Goal: Task Accomplishment & Management: Use online tool/utility

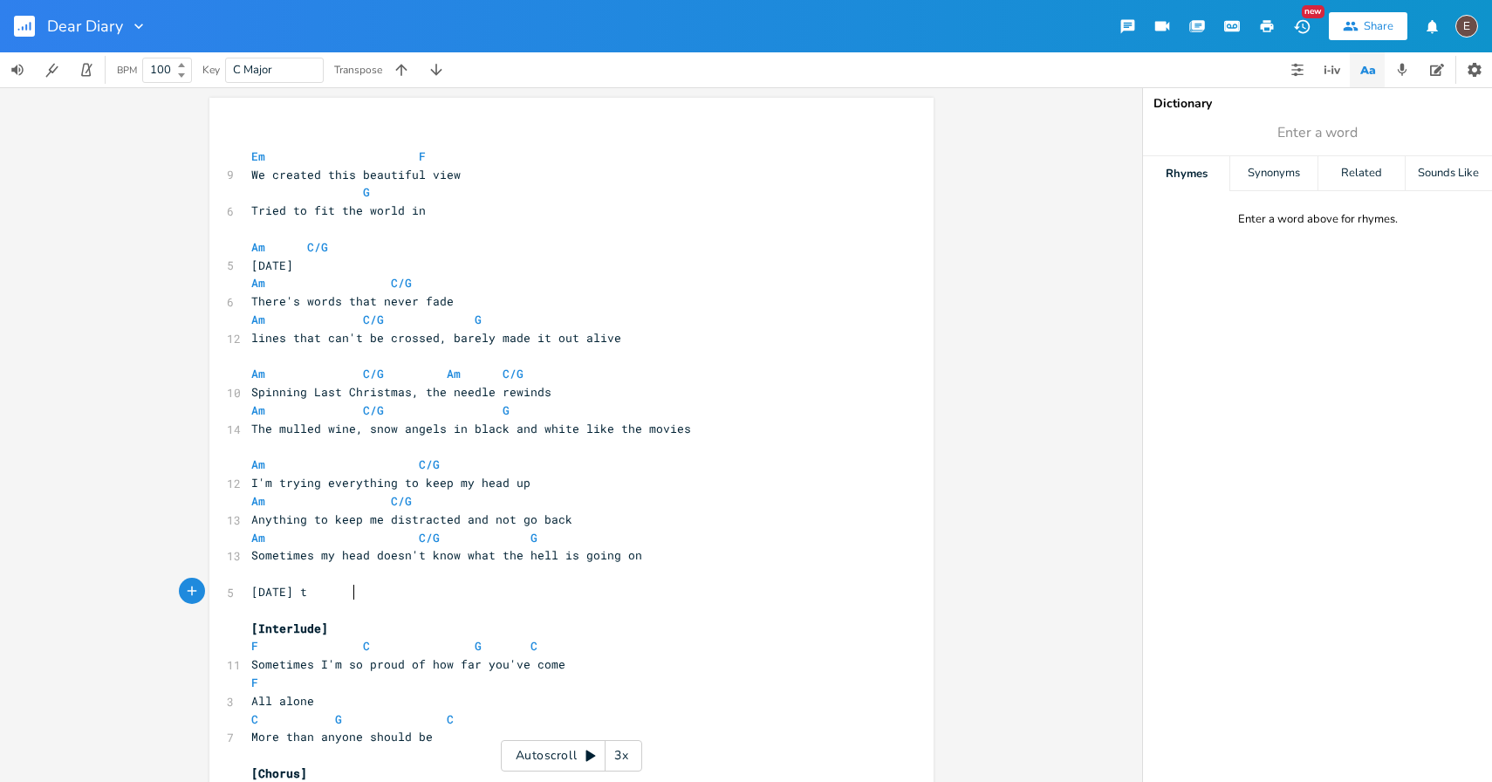
scroll to position [0, 4]
click at [28, 33] on rect "button" at bounding box center [24, 26] width 21 height 21
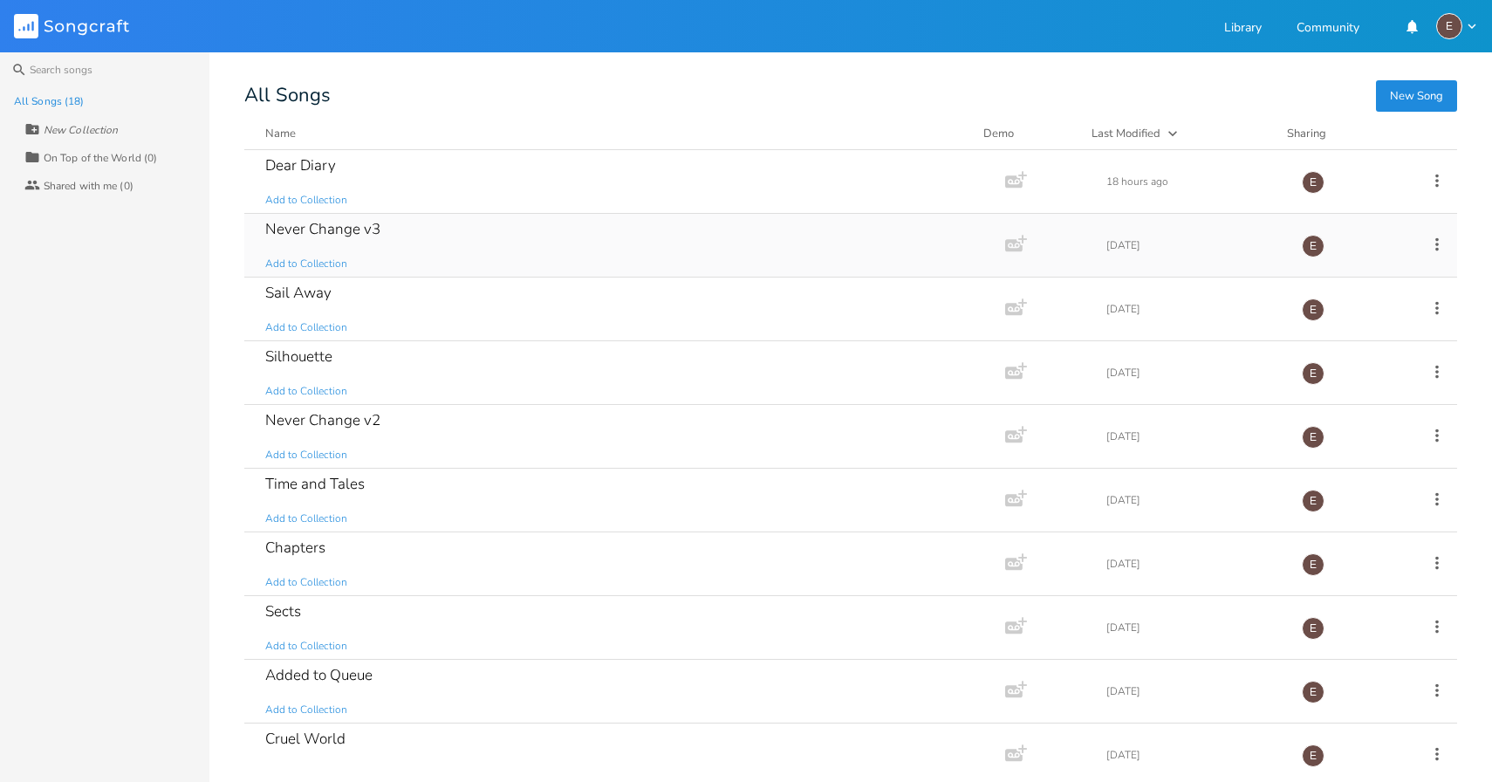
click at [445, 235] on div "Never Change v3 Add to Collection" at bounding box center [621, 245] width 712 height 63
